Goal: Transaction & Acquisition: Book appointment/travel/reservation

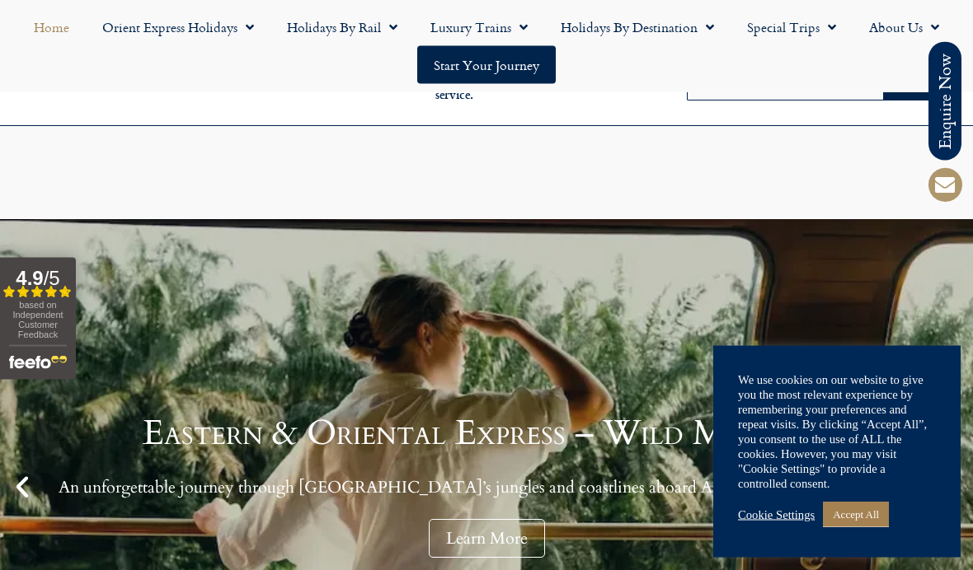
scroll to position [259, 0]
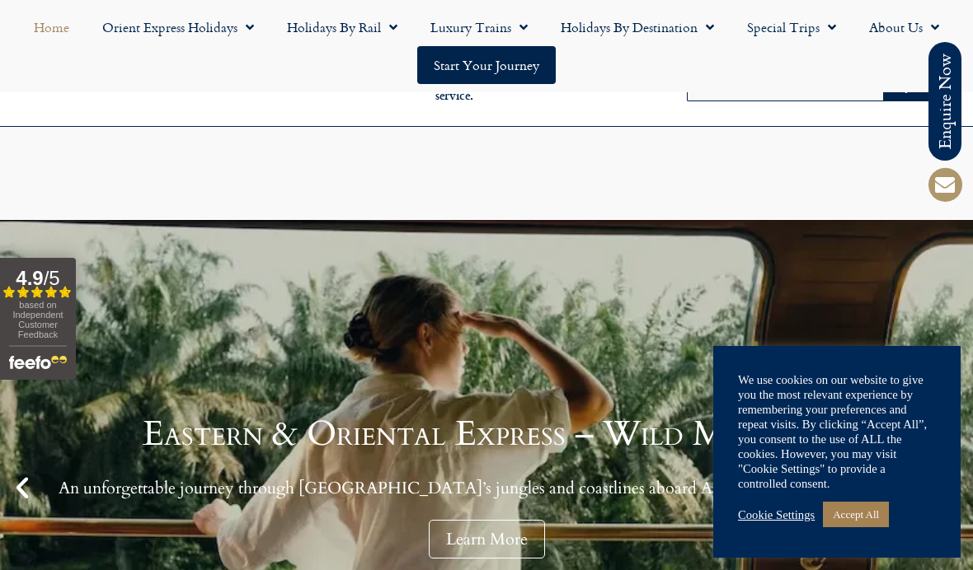
click at [777, 523] on link "Cookie Settings" at bounding box center [776, 515] width 77 height 15
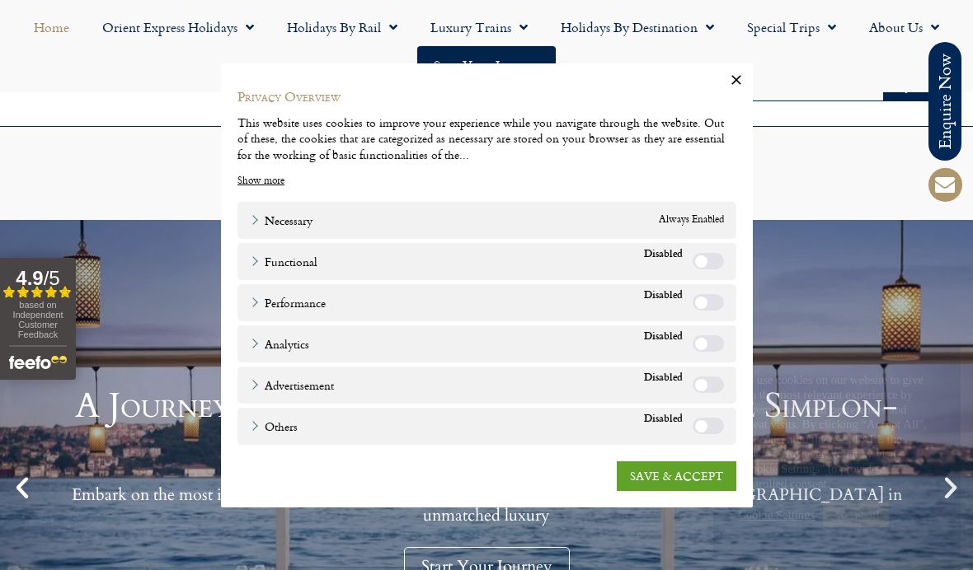
click at [744, 96] on button "Close" at bounding box center [736, 79] width 33 height 33
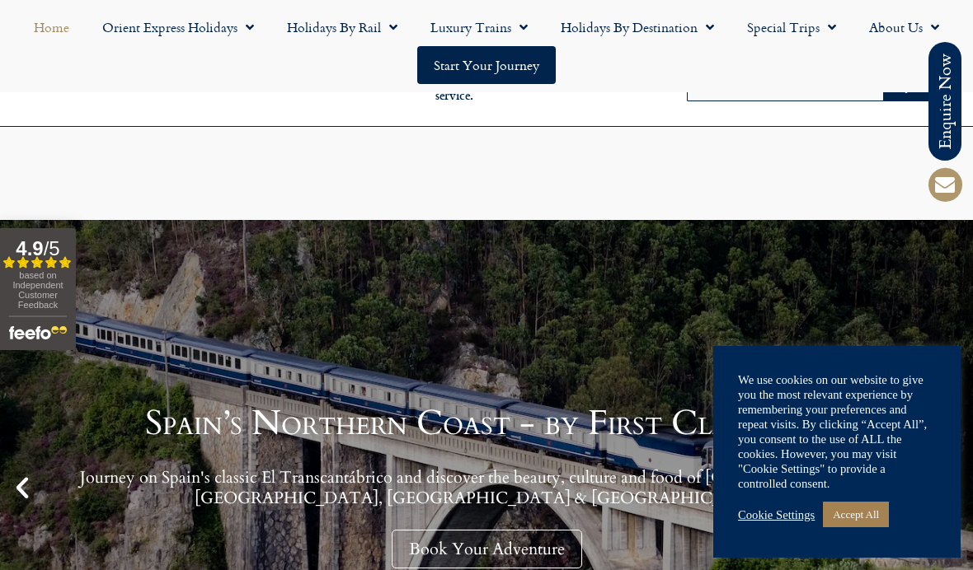
scroll to position [478, 0]
click at [348, 31] on link "Holidays by Rail" at bounding box center [341, 27] width 143 height 38
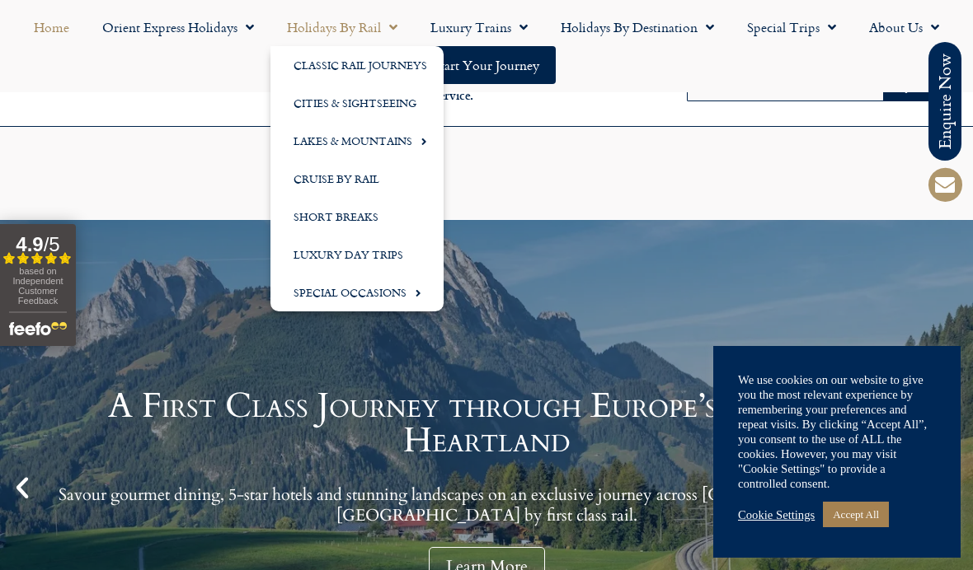
click at [362, 213] on link "Short Breaks" at bounding box center [356, 217] width 173 height 38
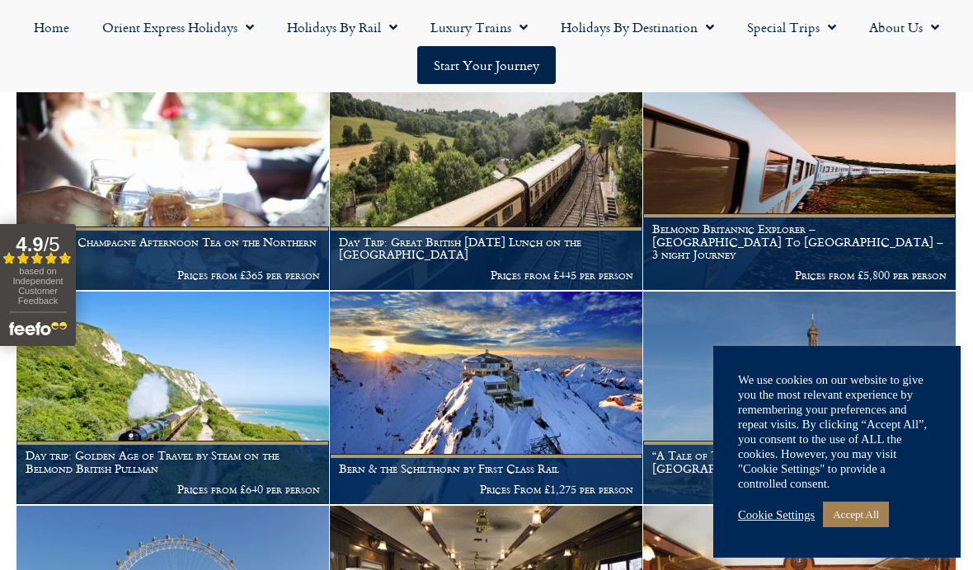
scroll to position [580, 0]
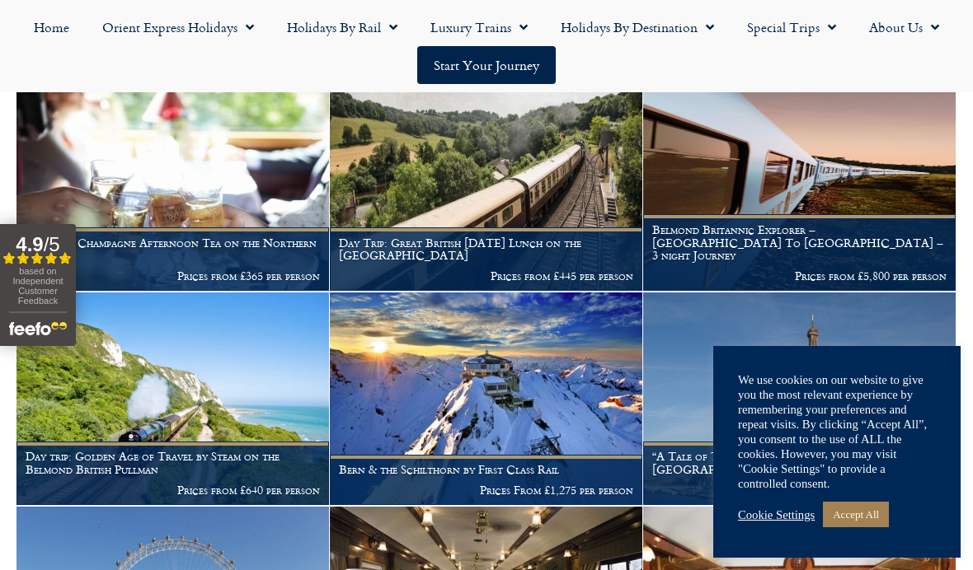
click at [651, 32] on link "Holidays by Destination" at bounding box center [637, 27] width 186 height 38
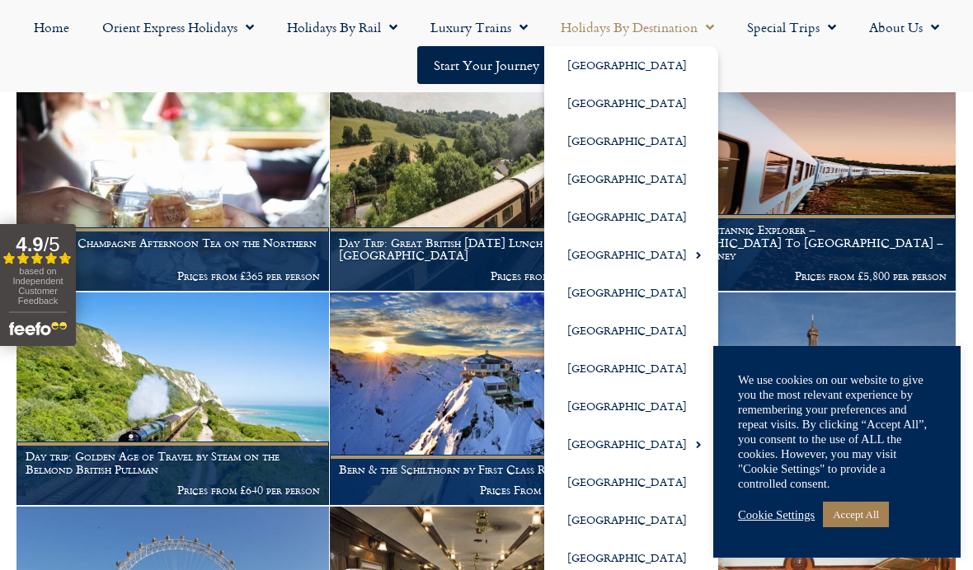
click at [607, 69] on link "[GEOGRAPHIC_DATA]" at bounding box center [631, 65] width 174 height 38
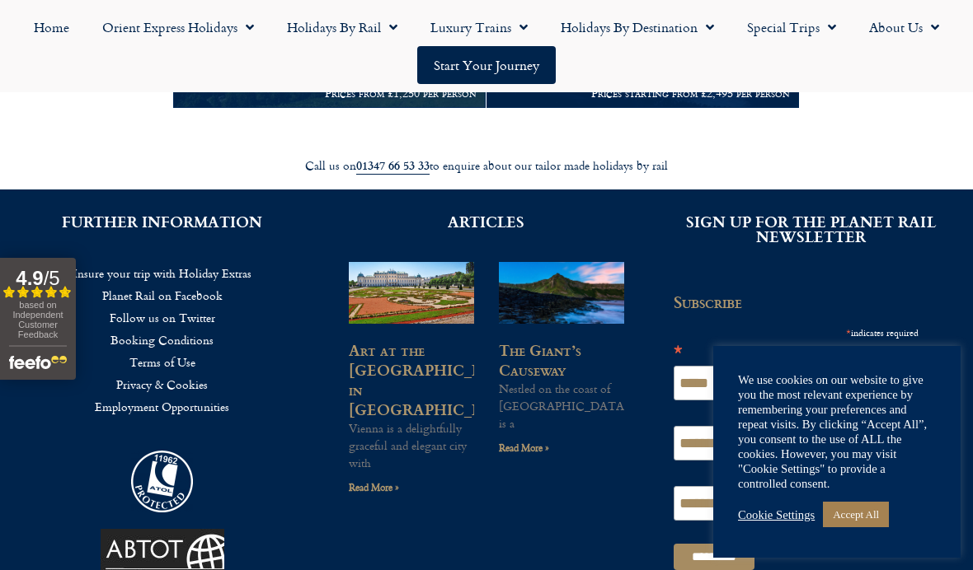
scroll to position [952, 0]
